Goal: Information Seeking & Learning: Learn about a topic

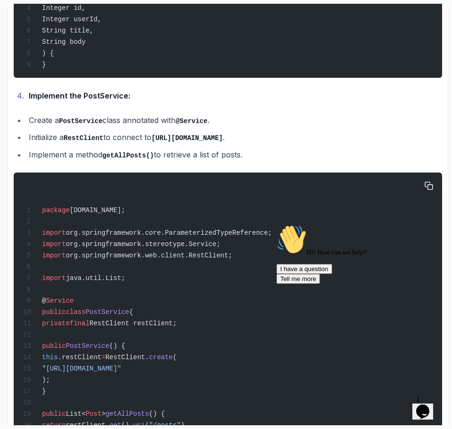
scroll to position [579, 0]
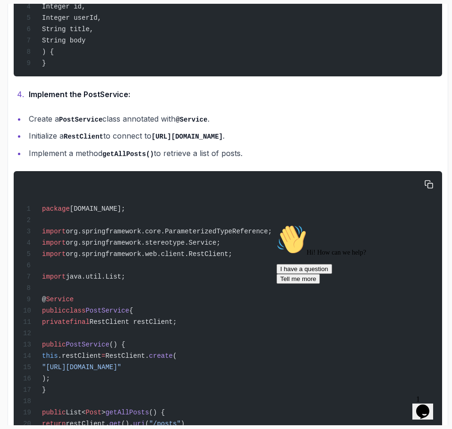
drag, startPoint x: 101, startPoint y: 376, endPoint x: 239, endPoint y: 384, distance: 138.0
click at [239, 384] on div "package [DOMAIN_NAME]; import org.springframework.core.ParameterizedTypeReferen…" at bounding box center [227, 327] width 413 height 300
copy span ""[URL][DOMAIN_NAME]""
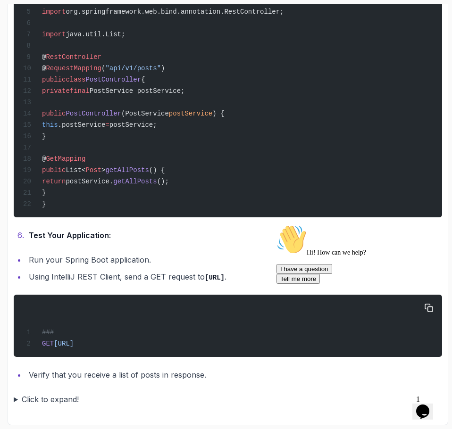
scroll to position [1256, 0]
click at [276, 225] on icon "Chat attention grabber" at bounding box center [276, 225] width 0 height 0
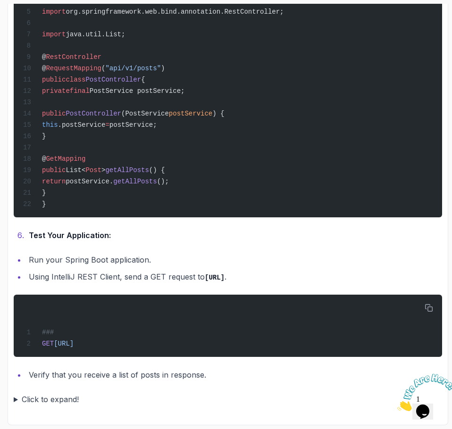
click at [15, 401] on summary "Click to expand!" at bounding box center [228, 399] width 428 height 13
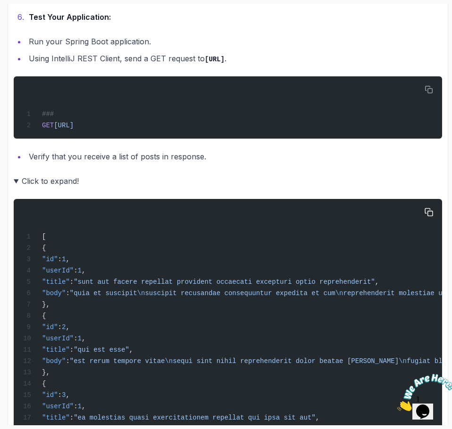
scroll to position [1443, 0]
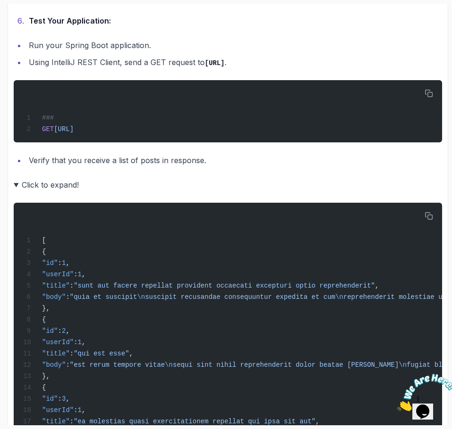
click at [17, 192] on summary "Click to expand!" at bounding box center [228, 184] width 428 height 13
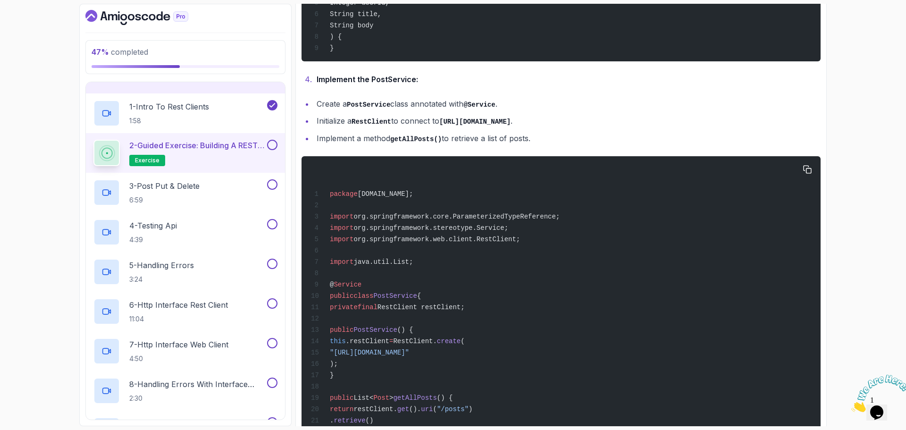
scroll to position [613, 0]
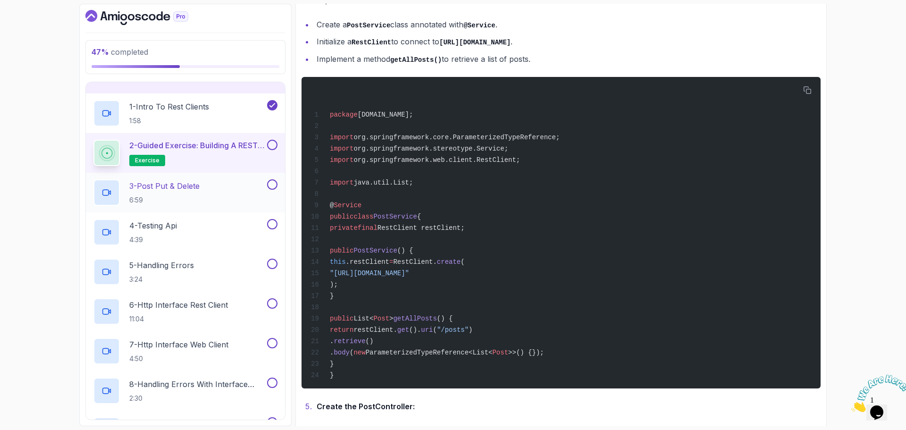
click at [254, 187] on div "3 - Post Put & Delete 6:59" at bounding box center [179, 192] width 172 height 26
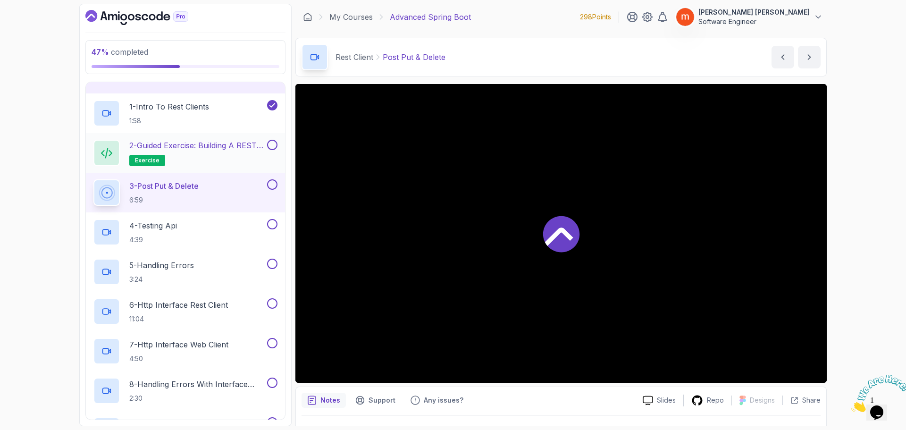
click at [271, 146] on button at bounding box center [272, 145] width 10 height 10
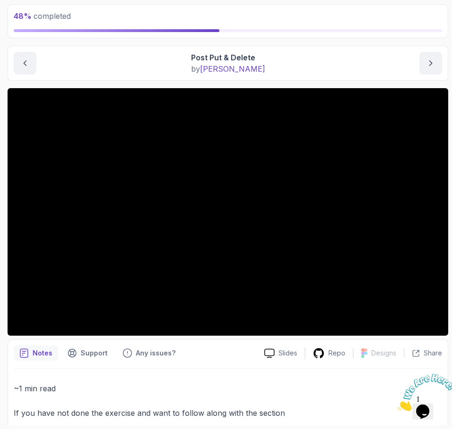
scroll to position [38, 0]
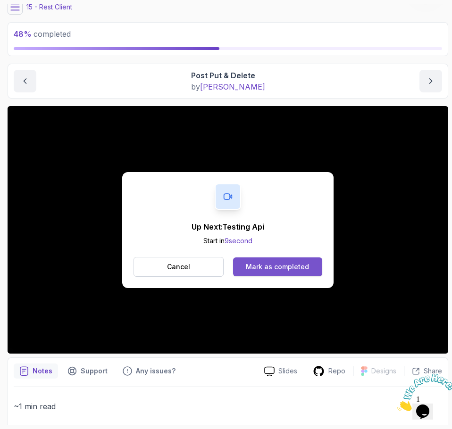
click at [284, 265] on div "Mark as completed" at bounding box center [277, 266] width 63 height 9
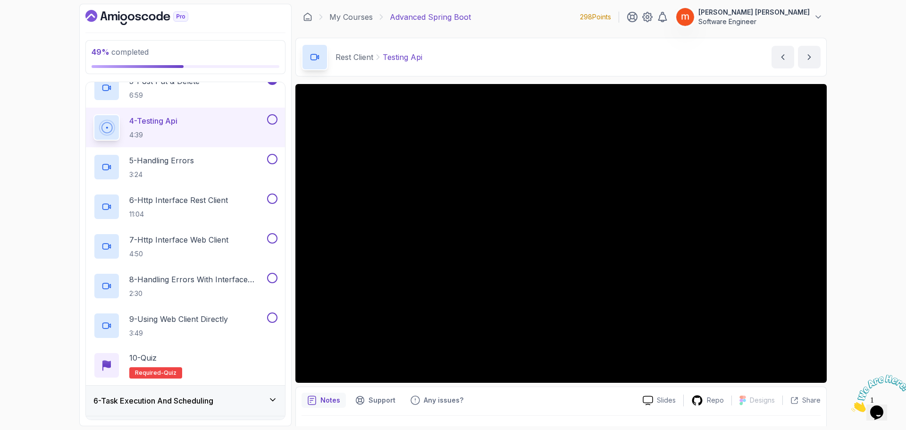
scroll to position [221, 0]
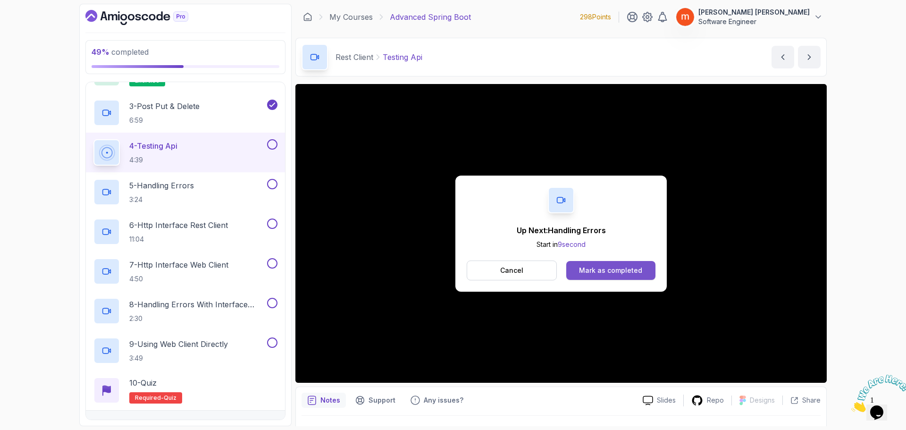
click at [616, 266] on div "Mark as completed" at bounding box center [610, 270] width 63 height 9
